Goal: Task Accomplishment & Management: Manage account settings

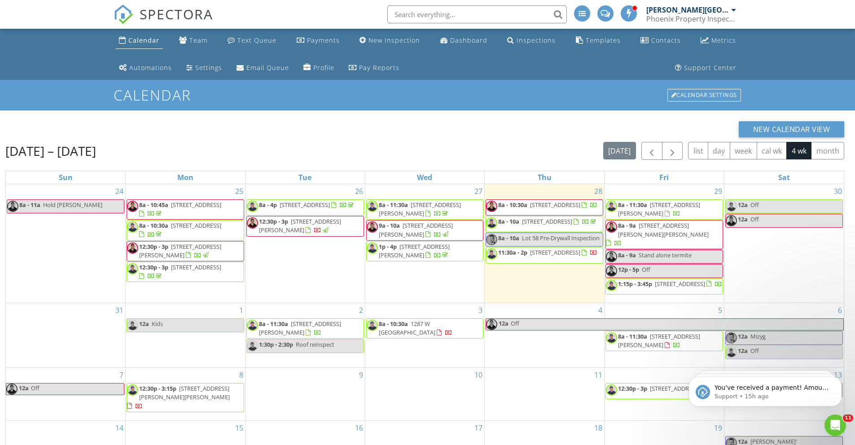
click at [283, 225] on span "12:30p - 3p" at bounding box center [273, 221] width 29 height 8
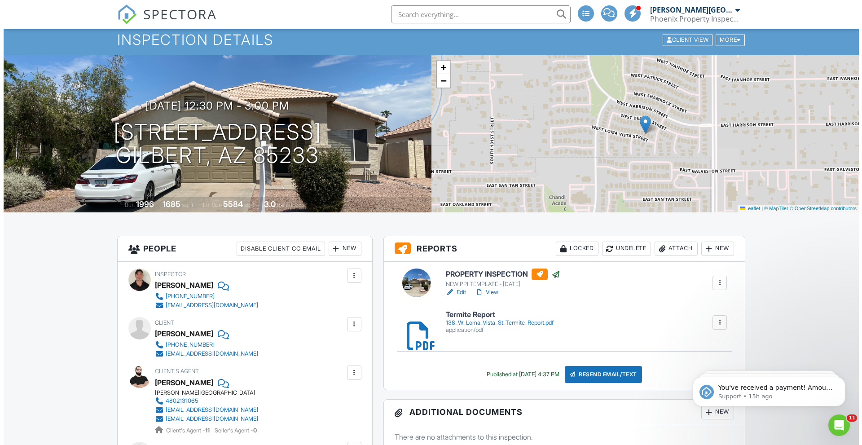
scroll to position [54, 0]
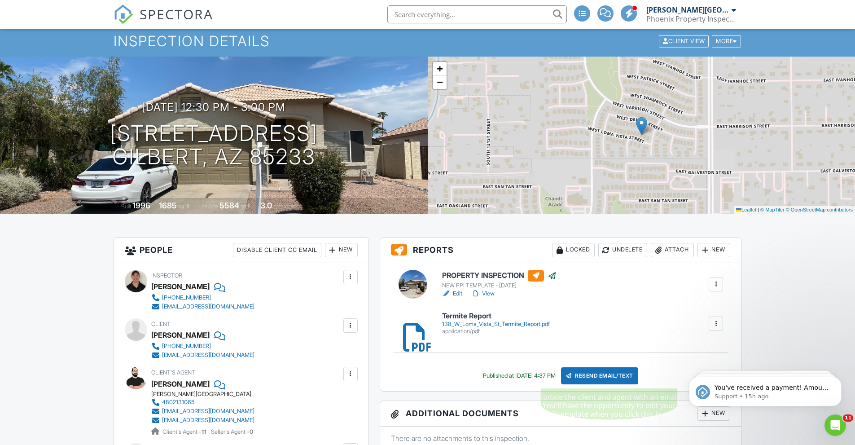
click at [602, 371] on div "Resend Email/Text" at bounding box center [599, 375] width 77 height 17
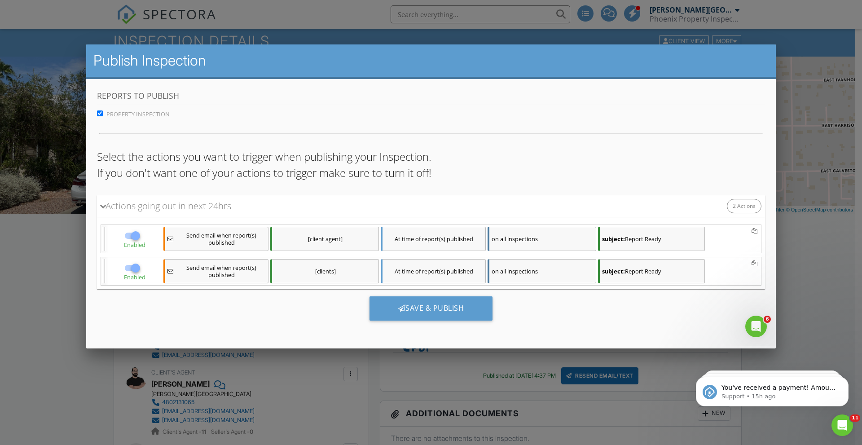
scroll to position [0, 0]
click at [430, 308] on div "Save & Publish" at bounding box center [430, 308] width 123 height 24
